Goal: Task Accomplishment & Management: Manage account settings

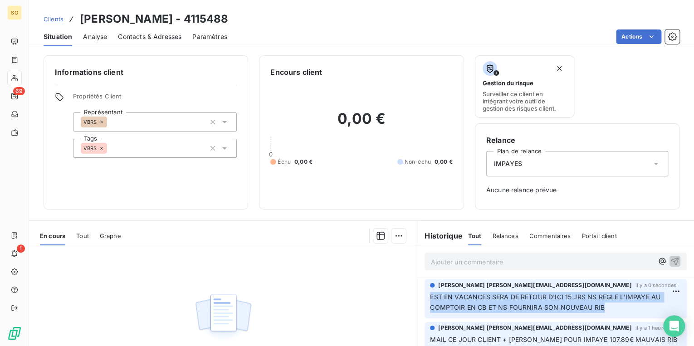
click at [58, 19] on span "Clients" at bounding box center [54, 18] width 20 height 7
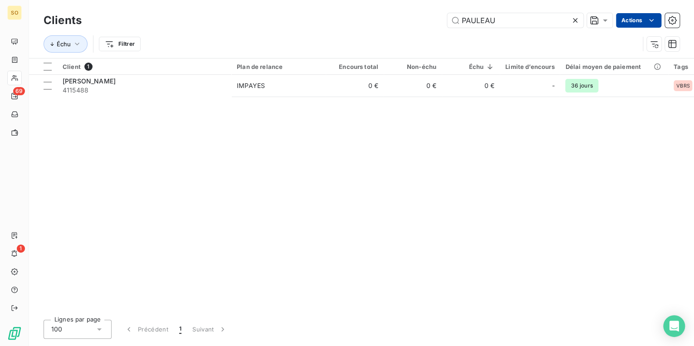
drag, startPoint x: 456, startPoint y: 20, endPoint x: 646, endPoint y: 20, distance: 190.4
click at [646, 20] on div "PAULEAU Actions" at bounding box center [385, 20] width 587 height 15
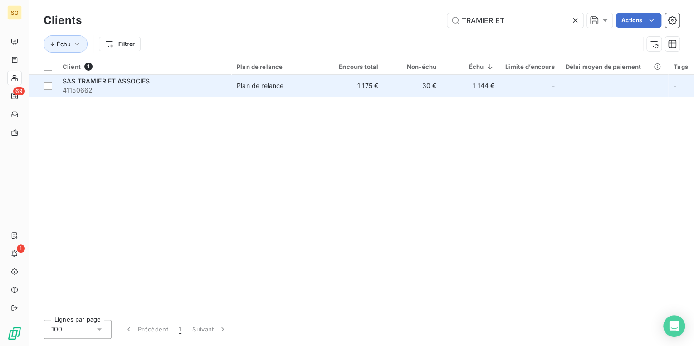
type input "TRAMIER ET"
click at [144, 81] on span "SAS TRAMIER ET ASSOCIES" at bounding box center [106, 81] width 87 height 8
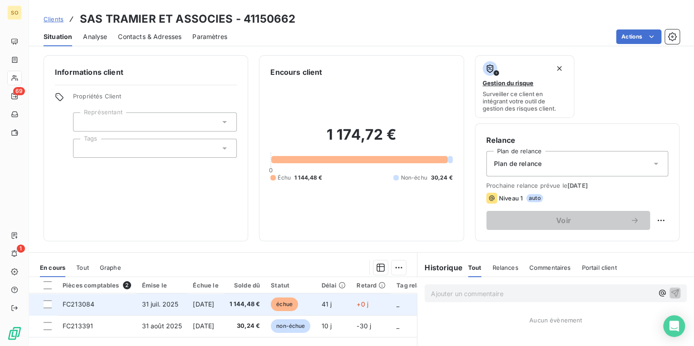
click at [298, 299] on span "échue" at bounding box center [284, 304] width 27 height 14
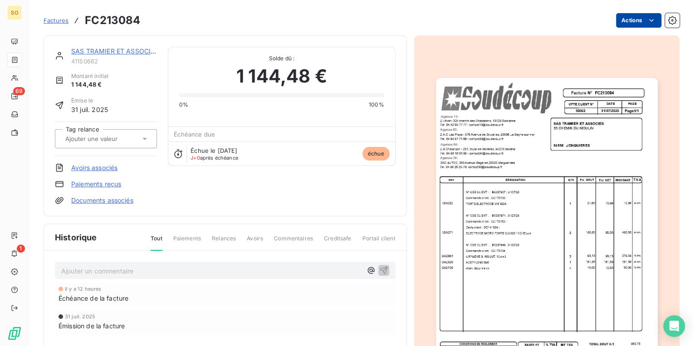
click at [622, 16] on html "SO 69 1 Factures FC213084 Actions SAS TRAMIER ET ASSOCIES 41150662 Montant init…" at bounding box center [347, 173] width 694 height 346
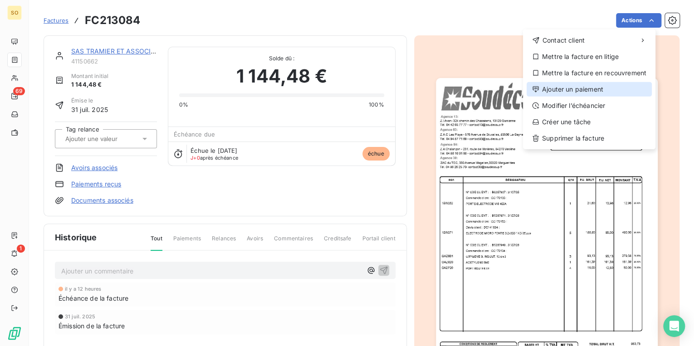
click at [573, 87] on div "Ajouter un paiement" at bounding box center [588, 89] width 125 height 15
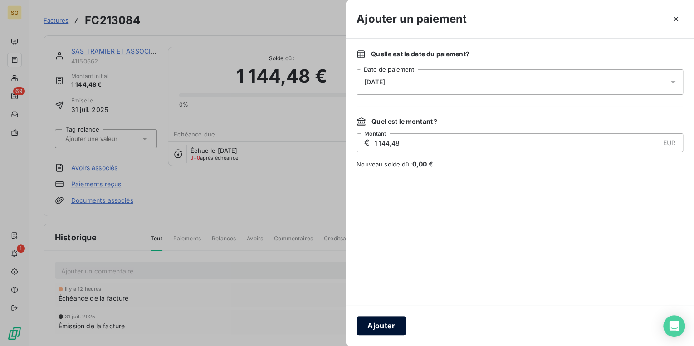
click at [371, 321] on button "Ajouter" at bounding box center [380, 325] width 49 height 19
